Goal: Book appointment/travel/reservation

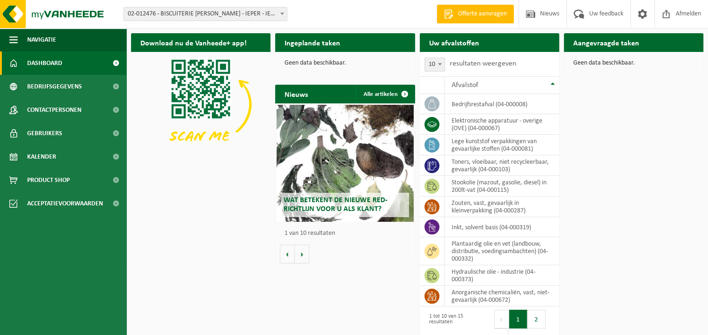
click at [115, 64] on span at bounding box center [115, 62] width 21 height 23
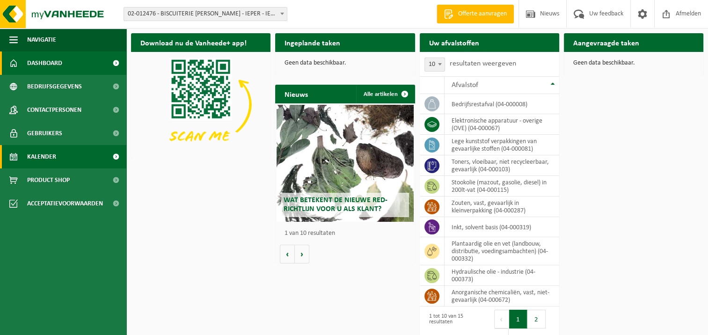
click at [116, 154] on span at bounding box center [115, 156] width 21 height 23
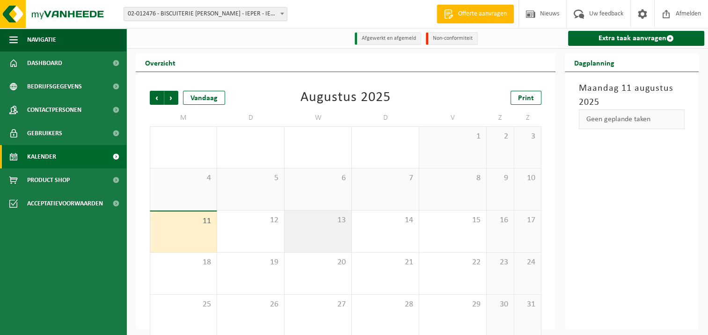
click at [328, 226] on div "13" at bounding box center [318, 232] width 67 height 42
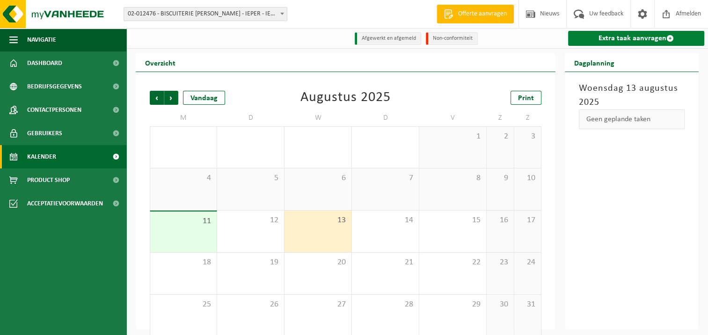
click at [645, 38] on link "Extra taak aanvragen" at bounding box center [636, 38] width 136 height 15
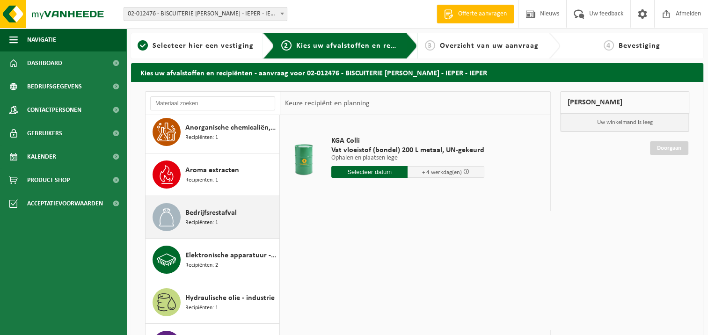
click at [211, 217] on span "Bedrijfsrestafval" at bounding box center [210, 212] width 51 height 11
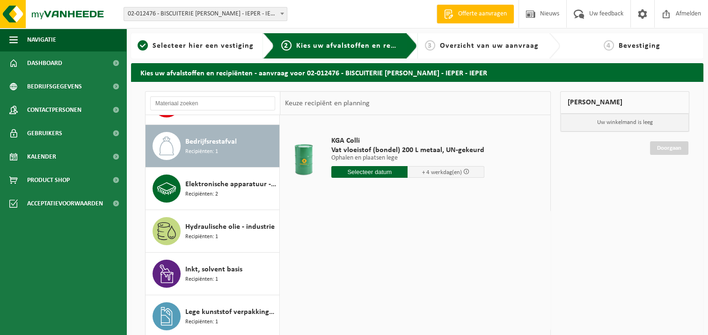
scroll to position [127, 0]
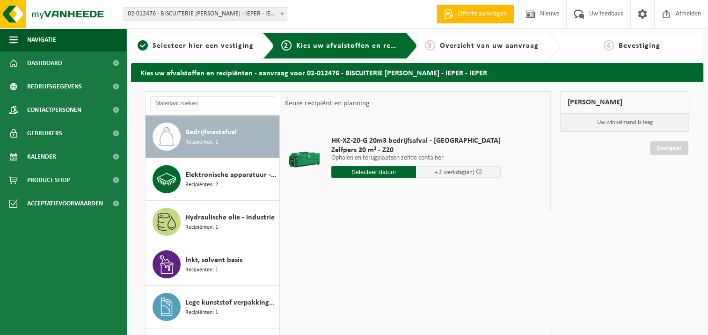
click at [360, 170] on input "text" at bounding box center [373, 172] width 85 height 12
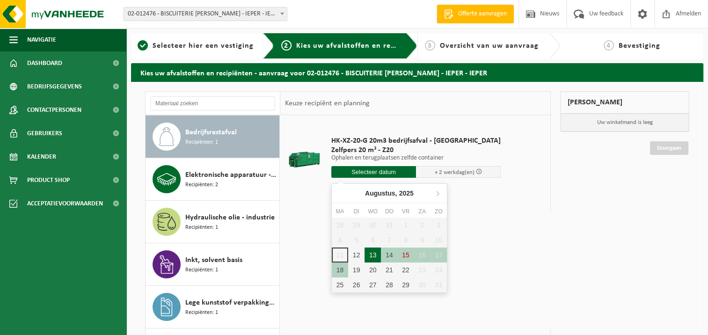
click at [375, 255] on div "13" at bounding box center [373, 255] width 16 height 15
type input "Van 2025-08-13"
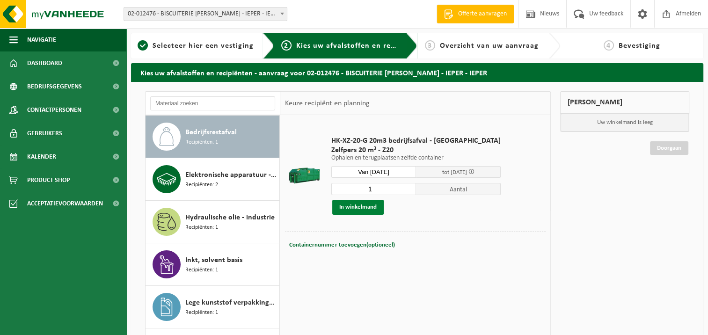
click at [355, 206] on button "In winkelmand" at bounding box center [357, 207] width 51 height 15
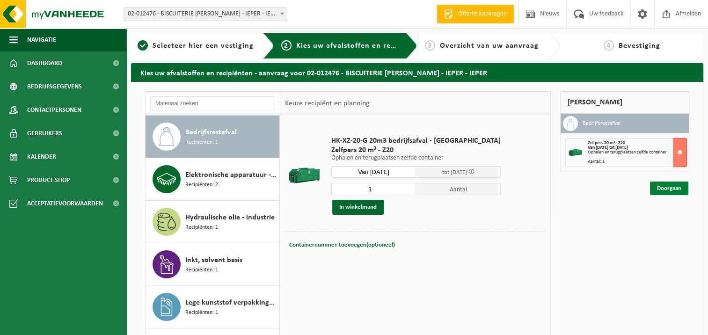
click at [668, 188] on link "Doorgaan" at bounding box center [669, 189] width 38 height 14
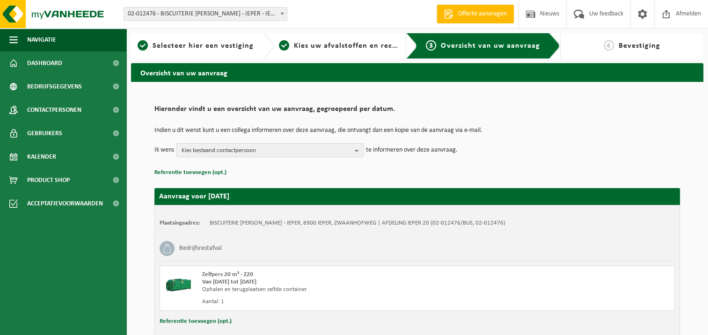
click at [309, 154] on span "Kies bestaand contactpersoon" at bounding box center [266, 151] width 169 height 14
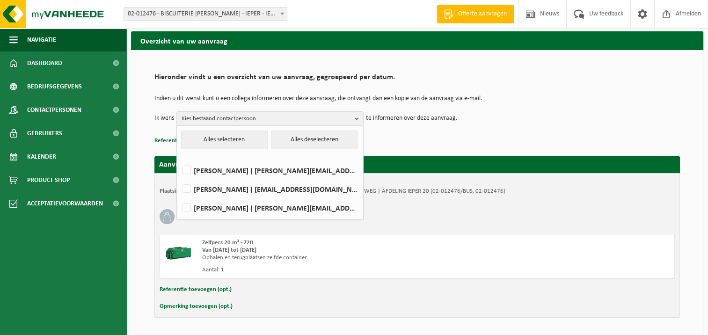
scroll to position [61, 0]
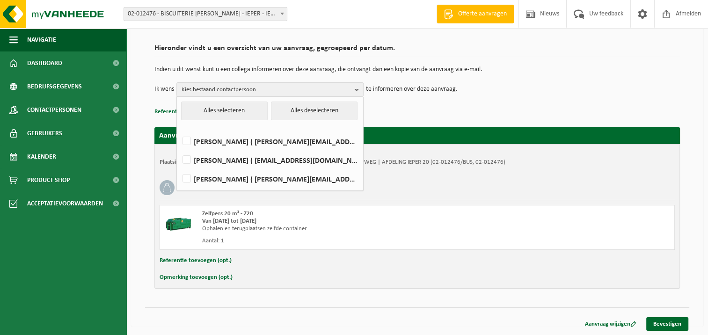
click at [520, 90] on td "Ik wens Kies bestaand contactpersoon Alles selecteren Alles deselecteren Didier…" at bounding box center [417, 89] width 526 height 14
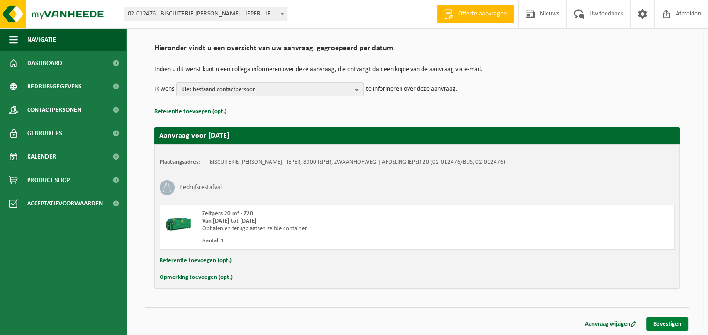
click at [665, 323] on link "Bevestigen" at bounding box center [667, 324] width 42 height 14
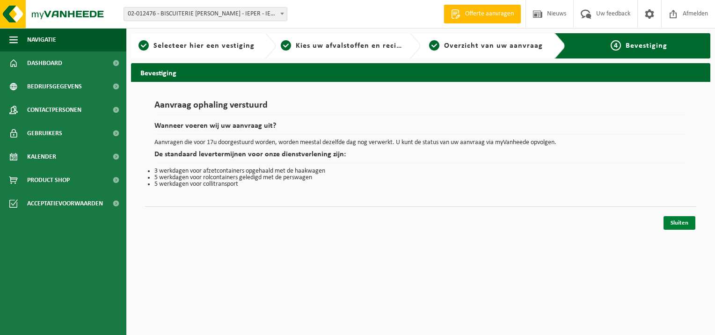
click at [679, 223] on link "Sluiten" at bounding box center [680, 223] width 32 height 14
